Goal: Task Accomplishment & Management: Manage account settings

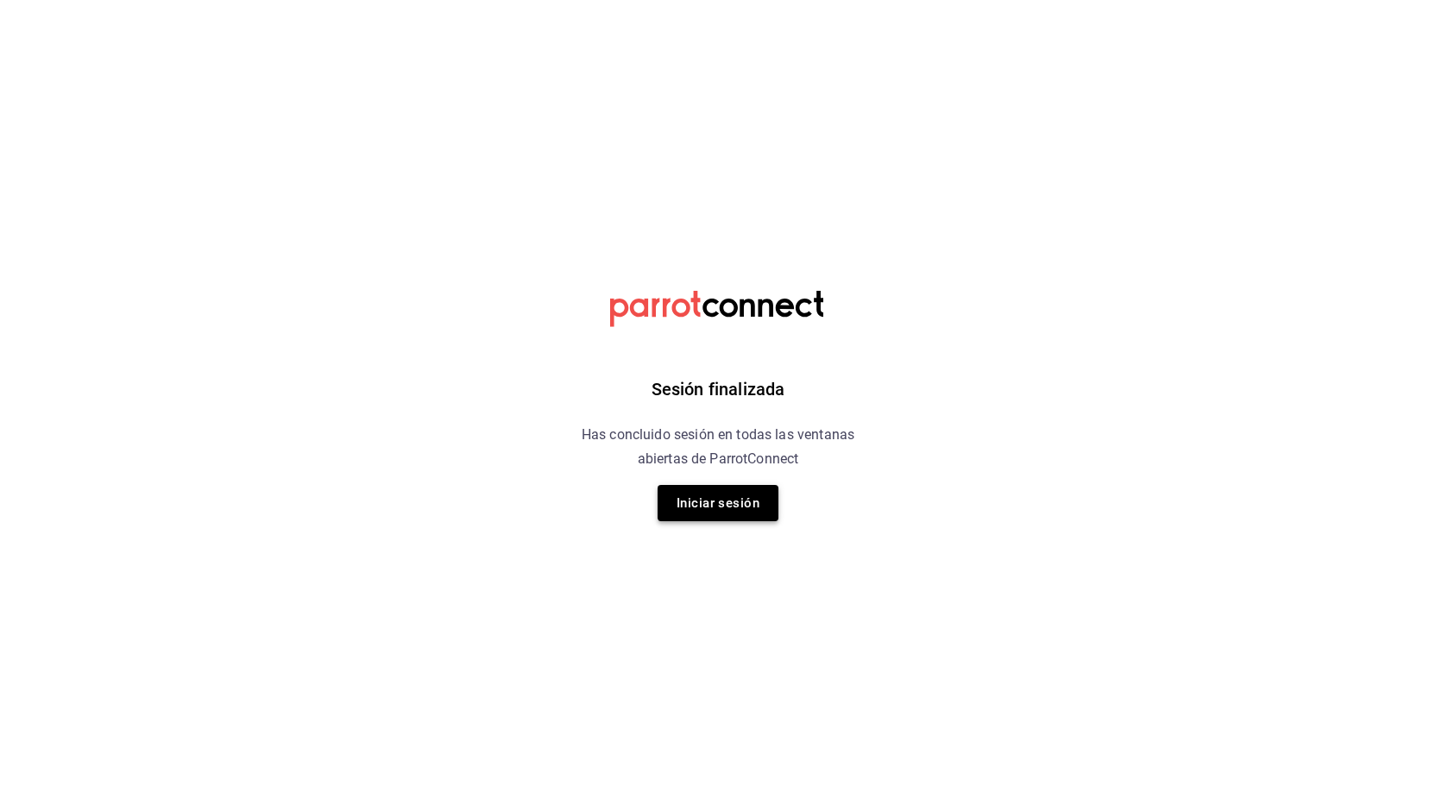
click at [719, 498] on button "Iniciar sesión" at bounding box center [718, 503] width 121 height 36
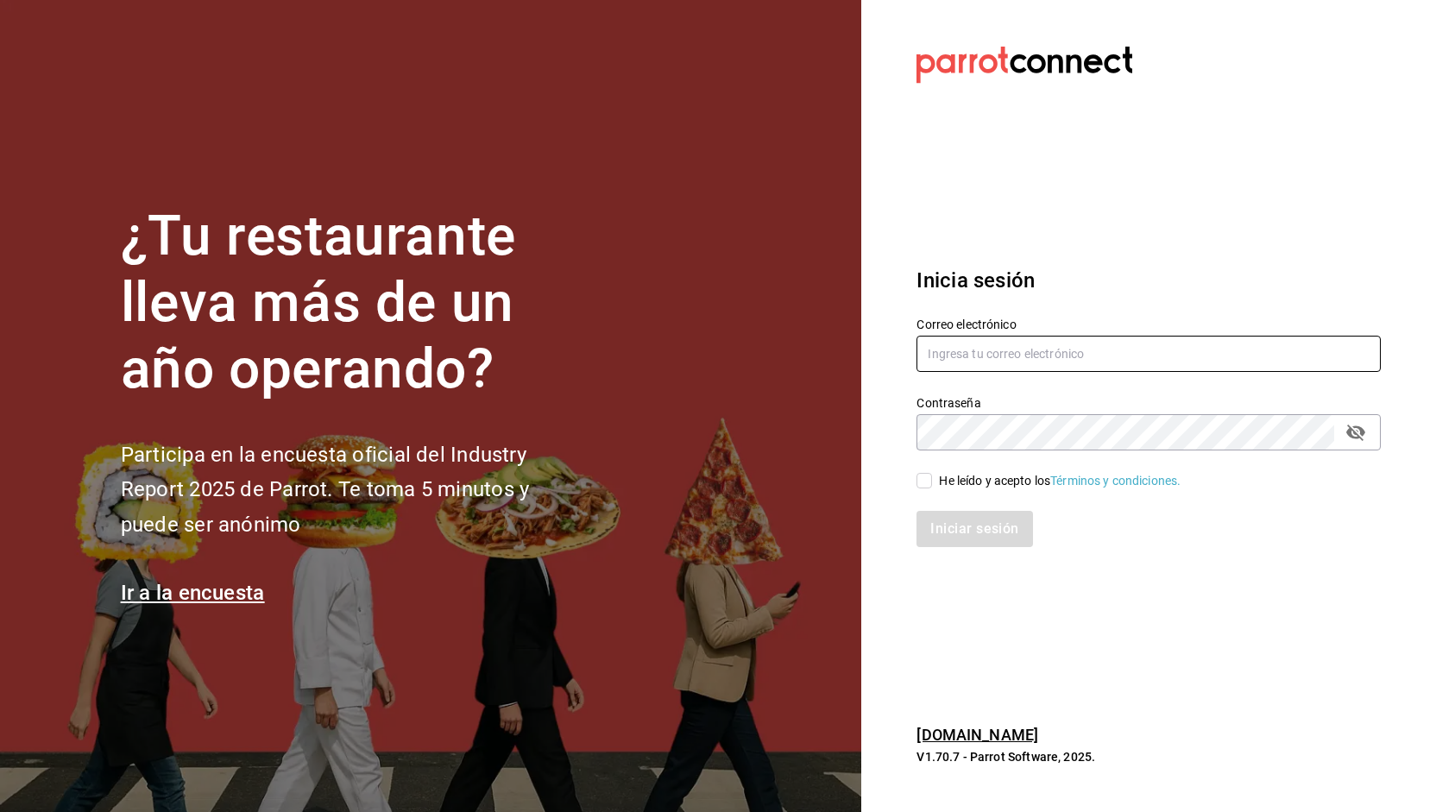
click at [992, 343] on input "text" at bounding box center [1149, 354] width 464 height 36
type input "ricardo.gutierrez@andragourmet.com"
click at [929, 486] on input "He leído y acepto los Términos y condiciones." at bounding box center [925, 481] width 16 height 16
checkbox input "true"
click at [968, 527] on button "Iniciar sesión" at bounding box center [975, 529] width 117 height 36
